Goal: Use online tool/utility: Use online tool/utility

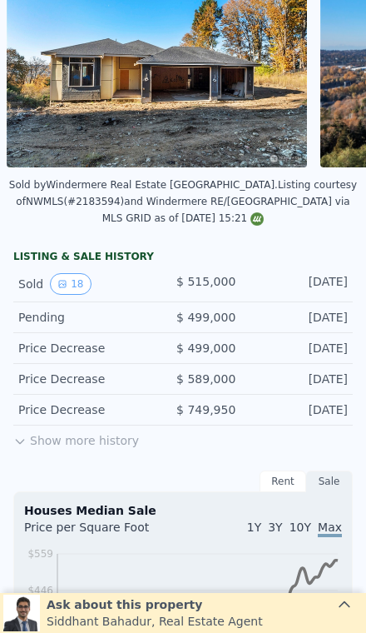
scroll to position [129, 0]
click at [65, 443] on button "Show more history" at bounding box center [76, 436] width 126 height 23
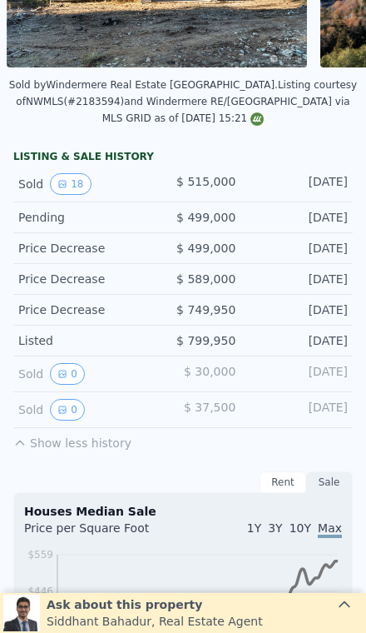
scroll to position [231, 0]
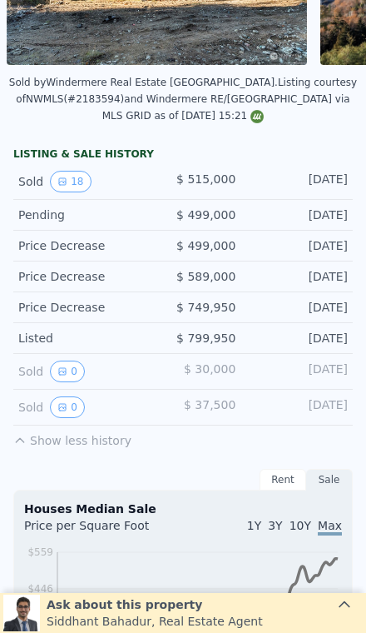
click at [300, 336] on div "[DATE]" at bounding box center [295, 338] width 106 height 17
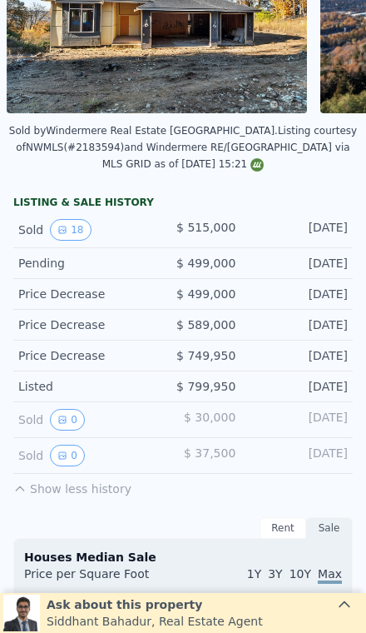
scroll to position [166, 0]
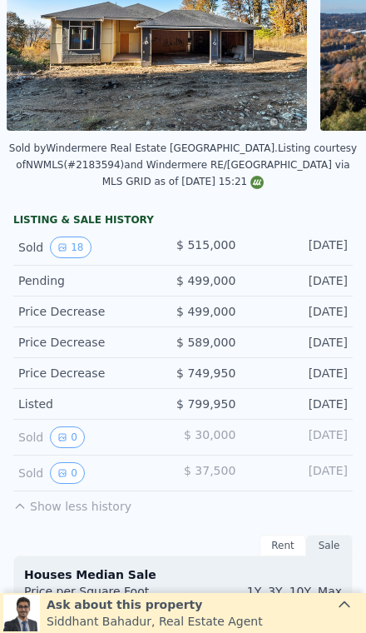
click at [65, 236] on button "18" at bounding box center [70, 247] width 41 height 22
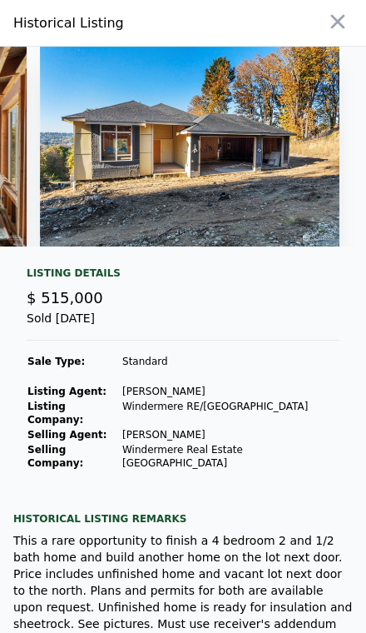
scroll to position [-1, 0]
click at [336, 25] on icon "button" at bounding box center [337, 21] width 23 height 23
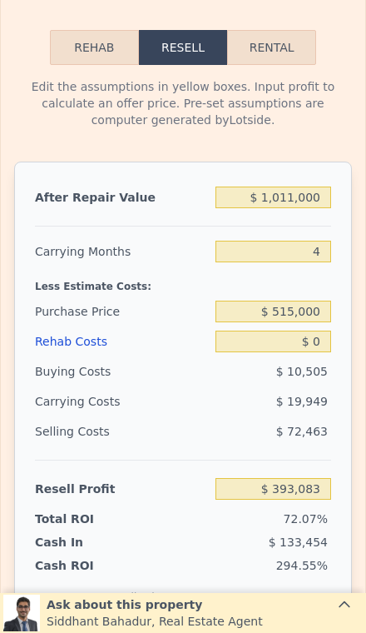
scroll to position [2974, 0]
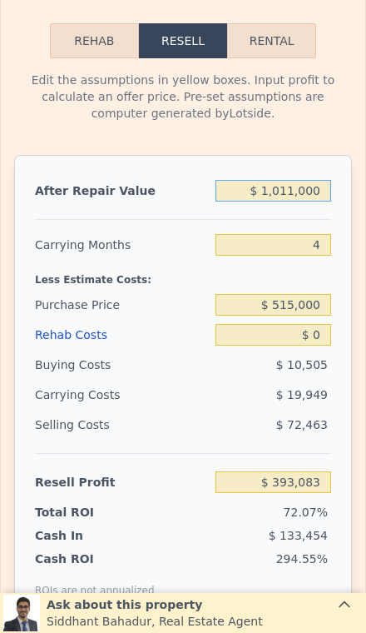
click at [307, 185] on input "$ 1,011,000" at bounding box center [274, 191] width 116 height 22
type input "$ 10,000"
type input "-$ 535,380"
type input "$ 1,000"
type input "-$ 543,728"
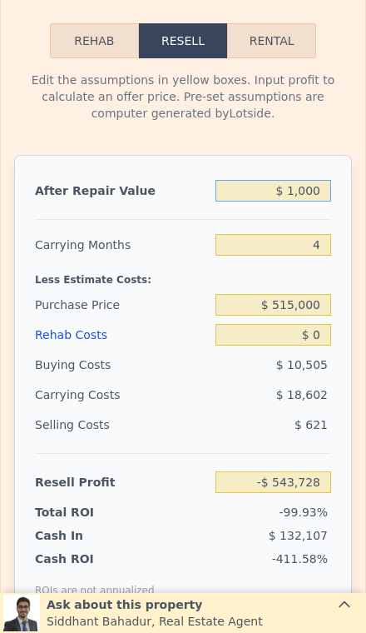
type input "$ 000"
type input "-$ 544,656"
type input "$ 9,000"
type input "-$ 536,308"
type input "$ 90,000"
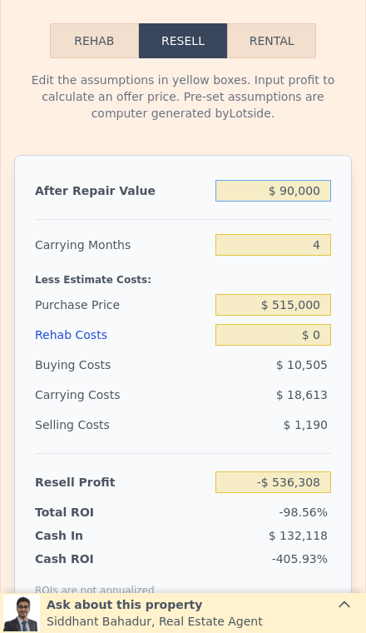
type input "-$ 461,178"
type input "$ 900,000"
type input "$ 290,127"
type input "$ 9,000,000"
type input "$ 7,803,174"
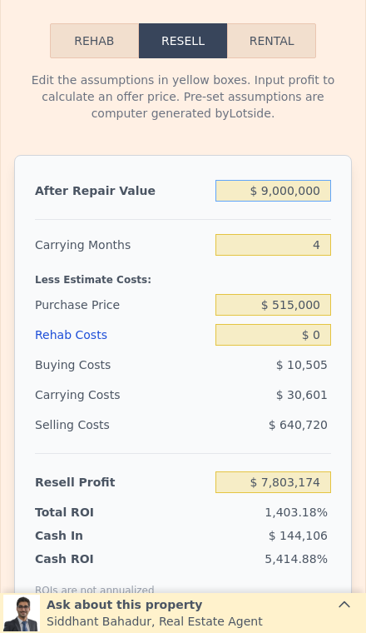
type input "$ 900,000"
type input "$ 290,127"
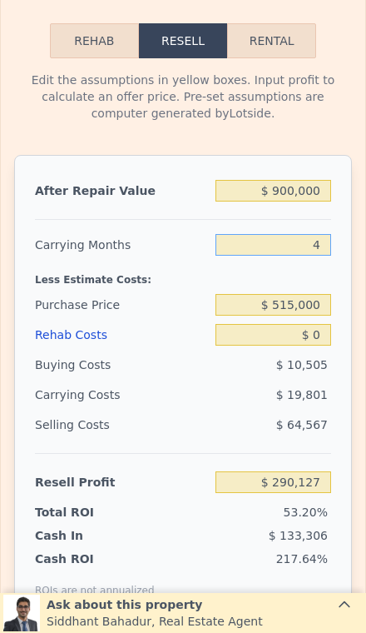
click at [330, 246] on input "4" at bounding box center [274, 245] width 116 height 22
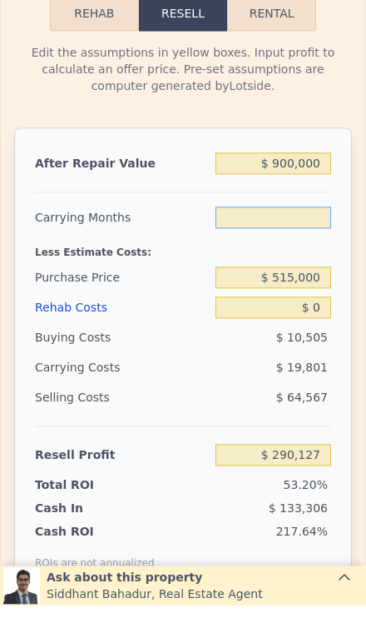
type input "3"
type input "$ 295,077"
type input "3"
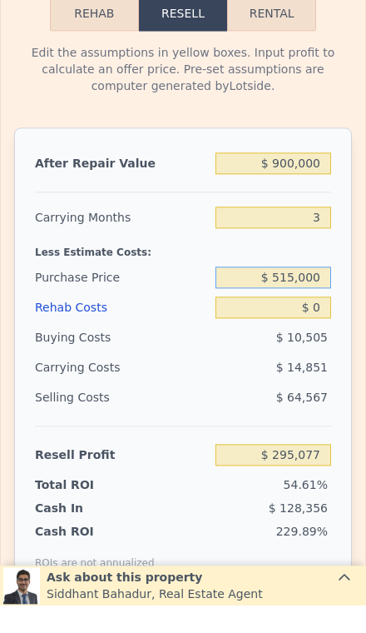
click at [329, 294] on input "$ 515,000" at bounding box center [274, 305] width 116 height 22
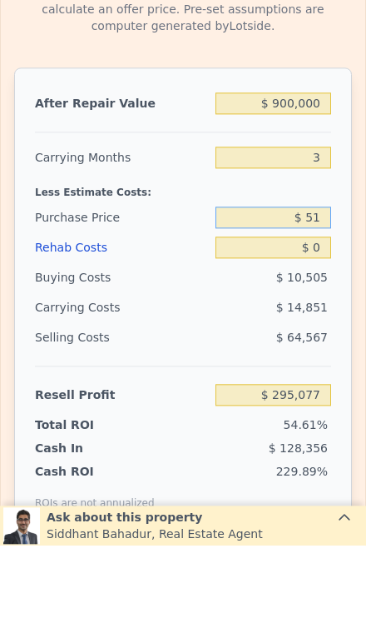
type input "$ 5"
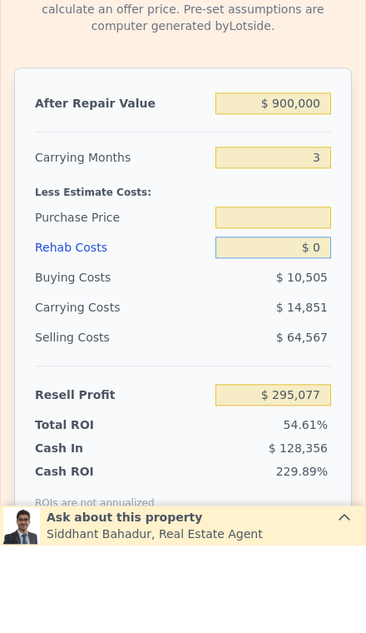
click at [312, 324] on input "$ 0" at bounding box center [274, 335] width 116 height 22
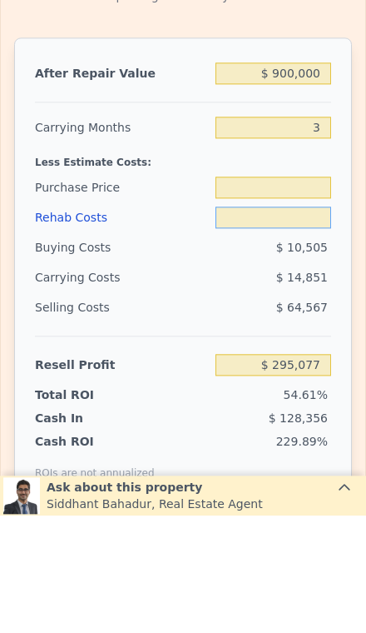
type input "$ 2"
type input "$ 515,000"
type input "$ 295,075"
type input "$ 20"
type input "$ 295,057"
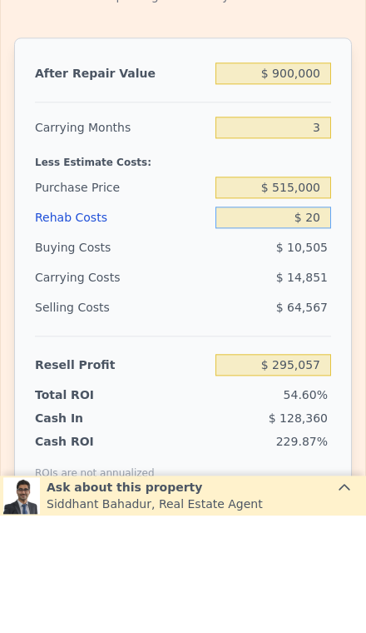
type input "$ 200"
type input "$ 294,868"
type input "$ 2,000"
type input "$ 292,997"
type input "$ 20,000"
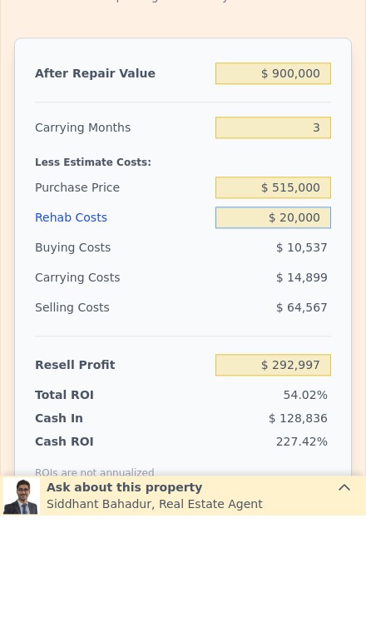
type input "$ 274,277"
type input "$ 200,000"
type input "$ 87,077"
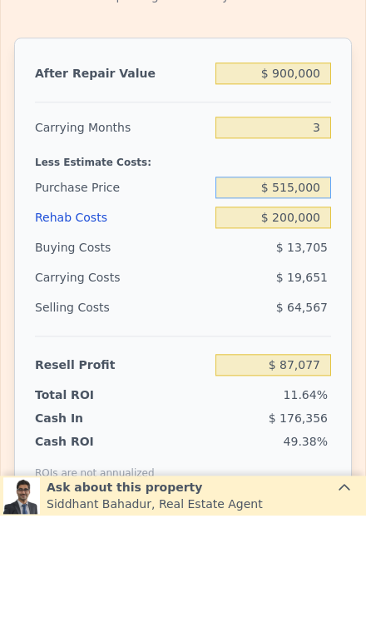
click at [322, 294] on input "$ 515,000" at bounding box center [274, 305] width 116 height 22
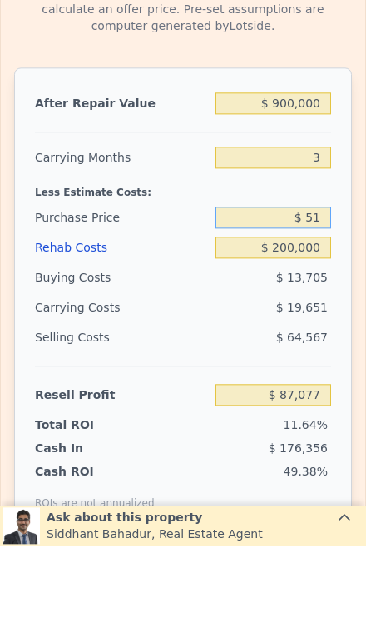
type input "$ 5"
type input "$ 500,000"
type input "$ 102,727"
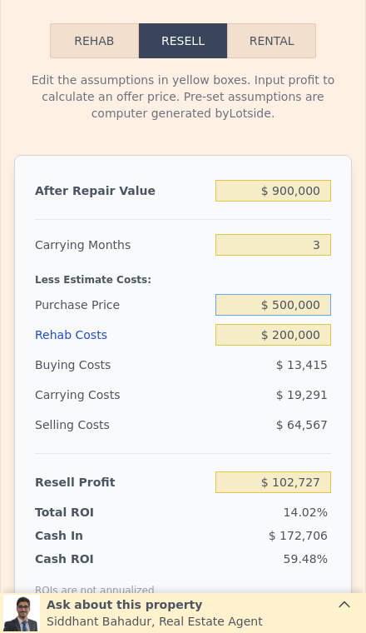
click at [312, 311] on input "$ 500,000" at bounding box center [274, 305] width 116 height 22
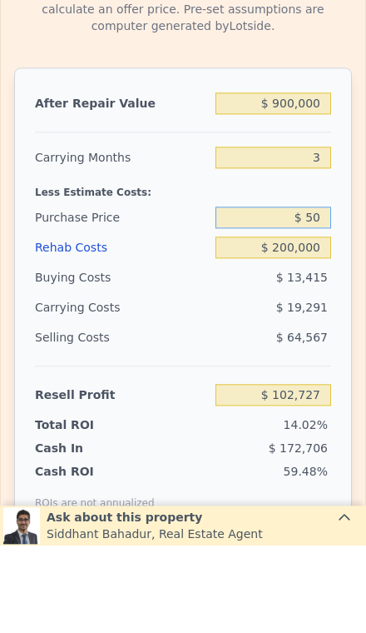
type input "$ 5"
type input "$ 475,000"
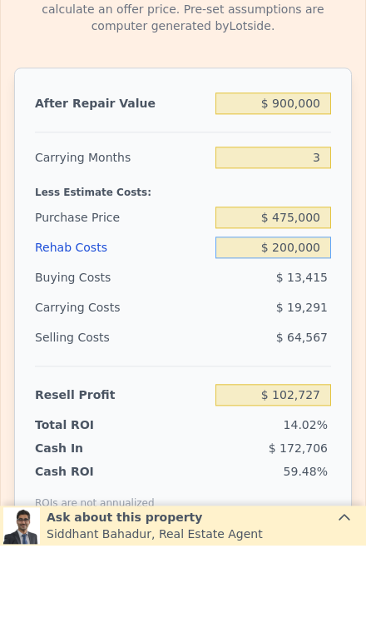
click at [305, 324] on input "$ 200,000" at bounding box center [274, 335] width 116 height 22
type input "$ 128,810"
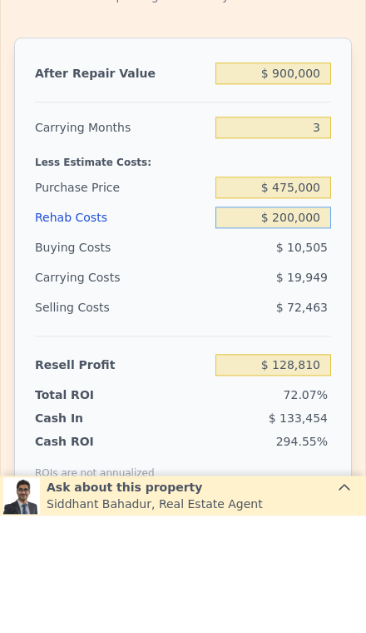
type input "$ 1,011,000"
type input "4"
type input "$ 0"
type input "$ 393,083"
